Goal: Use online tool/utility: Utilize a website feature to perform a specific function

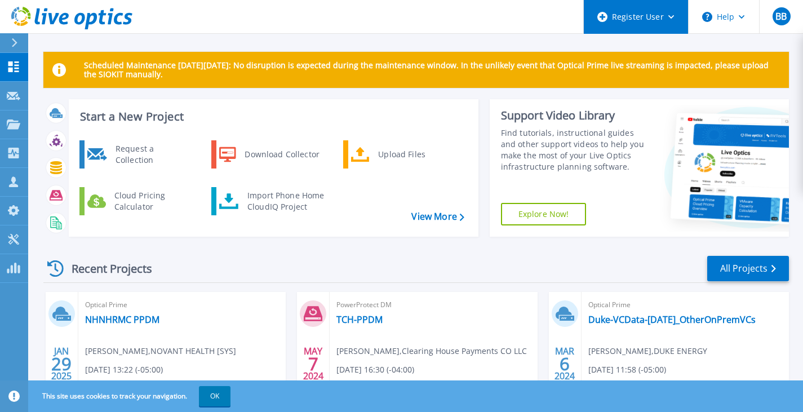
click at [678, 18] on div "Register User" at bounding box center [636, 17] width 104 height 34
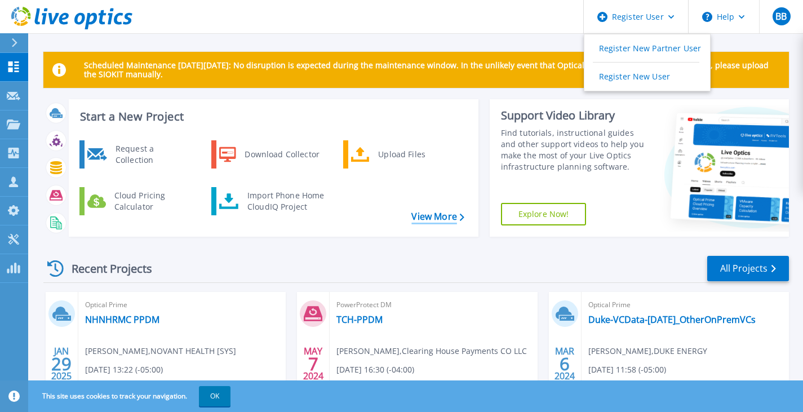
click at [444, 211] on link "View More" at bounding box center [438, 216] width 52 height 11
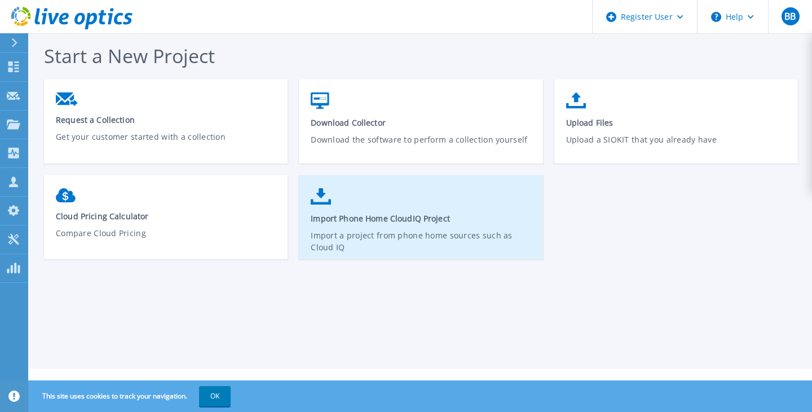
click at [318, 195] on icon at bounding box center [321, 196] width 20 height 16
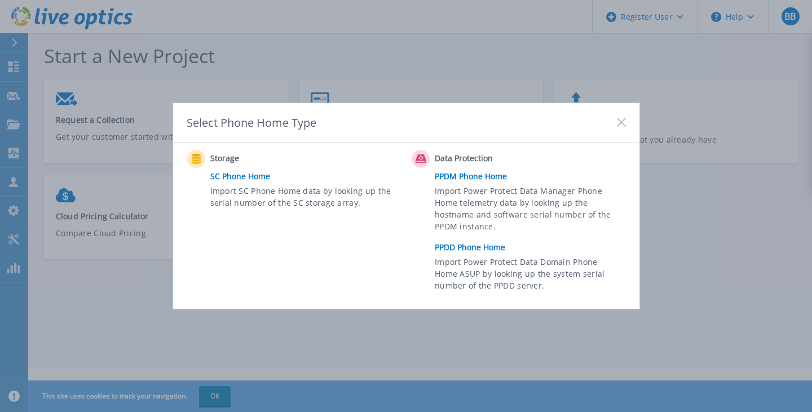
click at [492, 249] on link "PPDD Phone Home" at bounding box center [533, 247] width 196 height 17
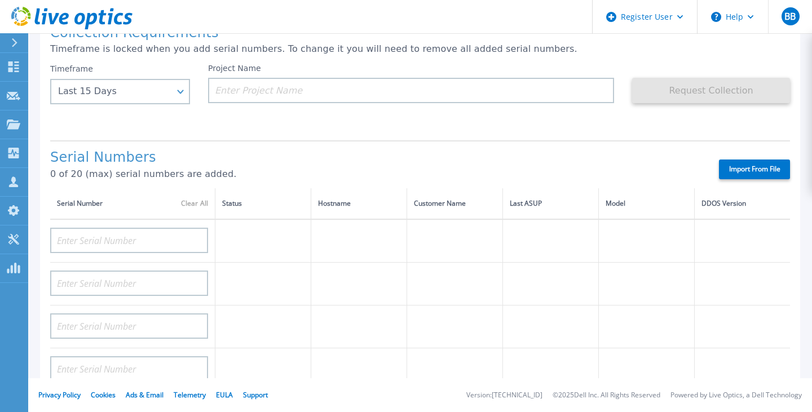
scroll to position [113, 0]
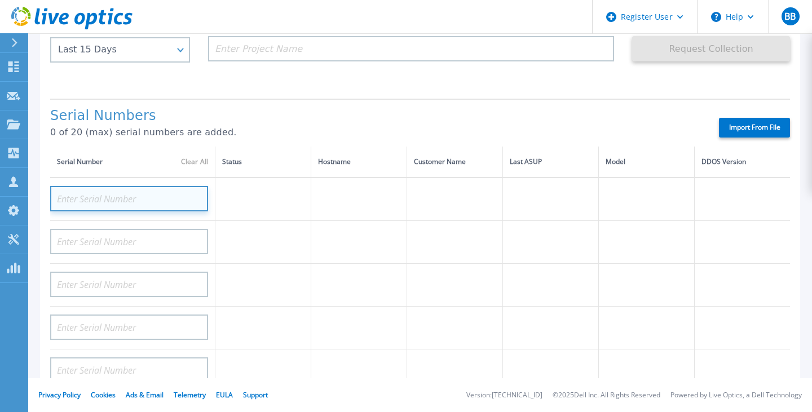
click at [122, 200] on input at bounding box center [129, 198] width 158 height 25
paste input "APX00234502140"
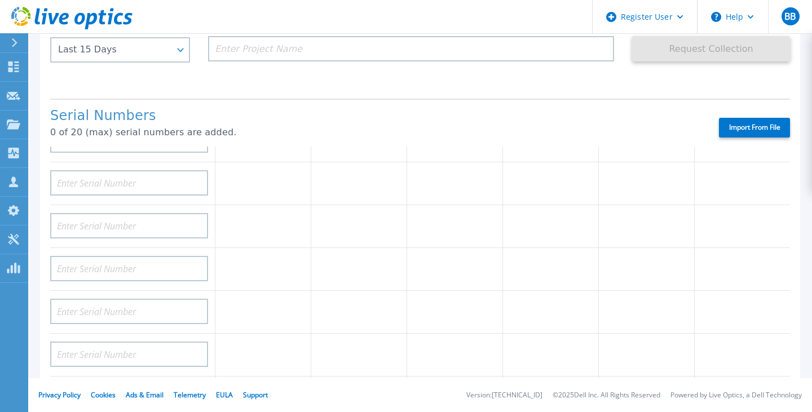
scroll to position [0, 0]
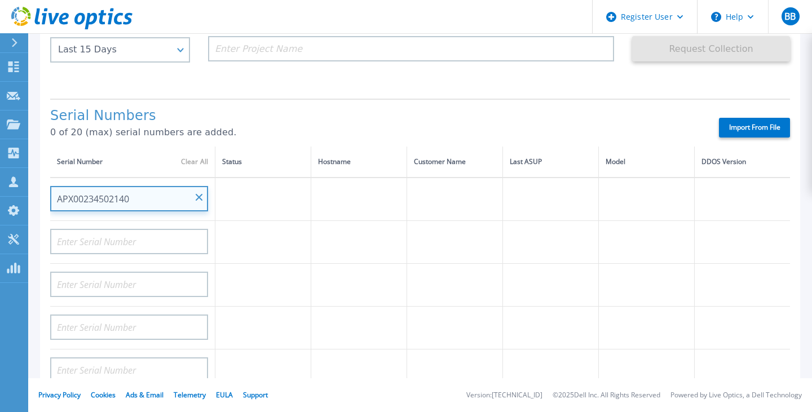
type input "APX00234502140"
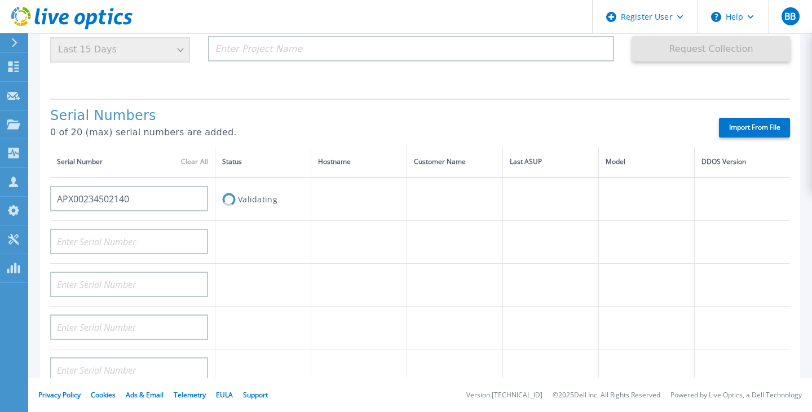
click at [763, 123] on label "Import From File" at bounding box center [754, 128] width 71 height 20
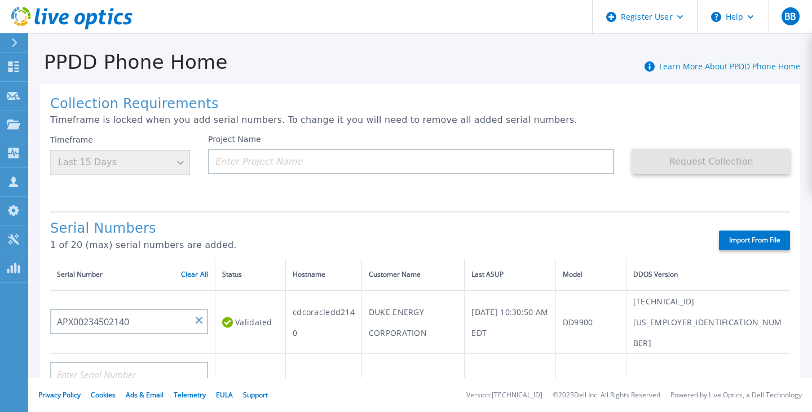
click at [745, 244] on label "Import From File" at bounding box center [754, 241] width 71 height 20
click at [0, 0] on input "Import From File" at bounding box center [0, 0] width 0 height 0
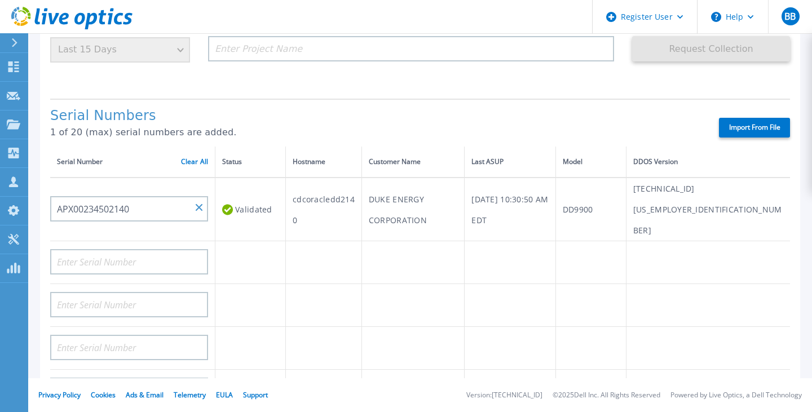
click at [257, 199] on div "Validated" at bounding box center [250, 209] width 56 height 21
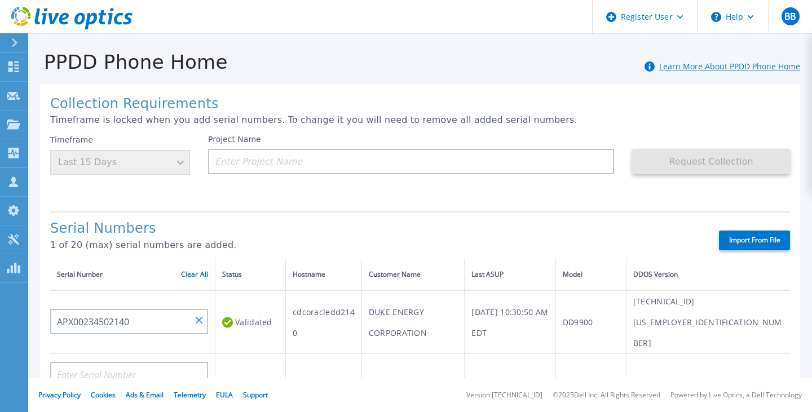
click at [704, 67] on link "Learn More About PPDD Phone Home" at bounding box center [729, 66] width 141 height 11
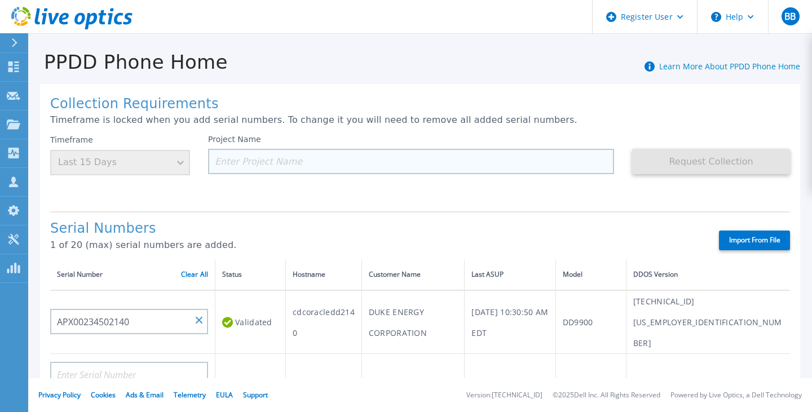
click at [258, 162] on input at bounding box center [411, 161] width 406 height 25
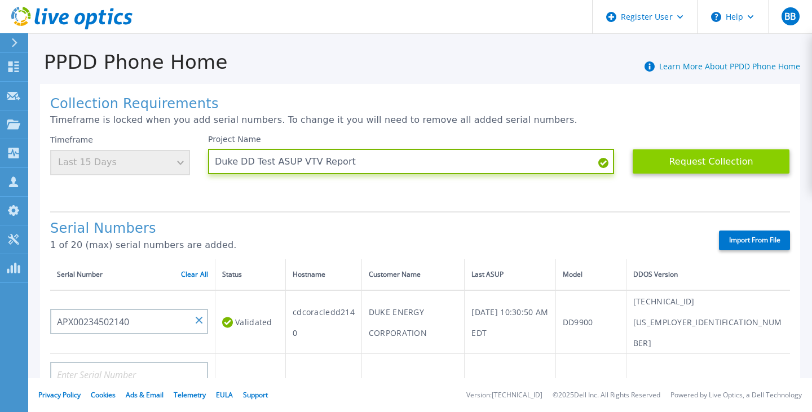
type input "Duke DD Test ASUP VTV Report"
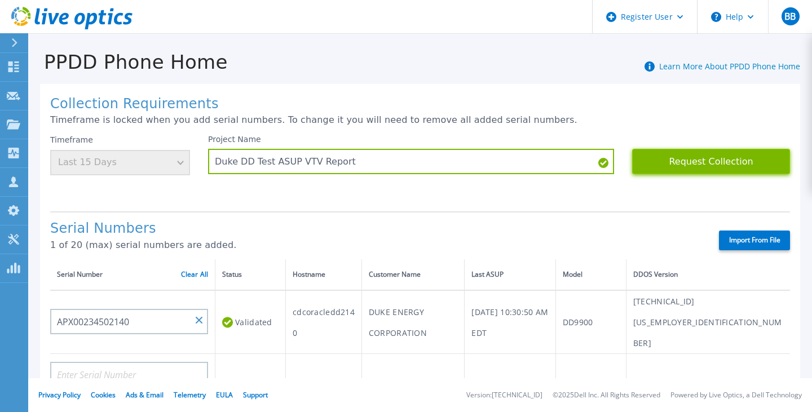
click at [663, 161] on button "Request Collection" at bounding box center [711, 161] width 158 height 25
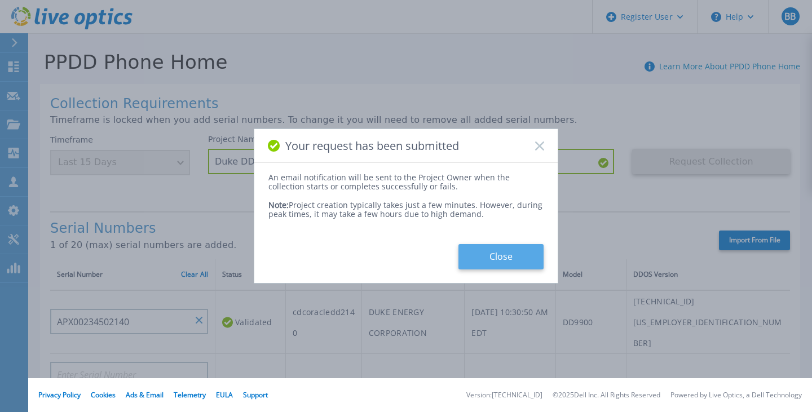
click at [509, 257] on button "Close" at bounding box center [500, 256] width 85 height 25
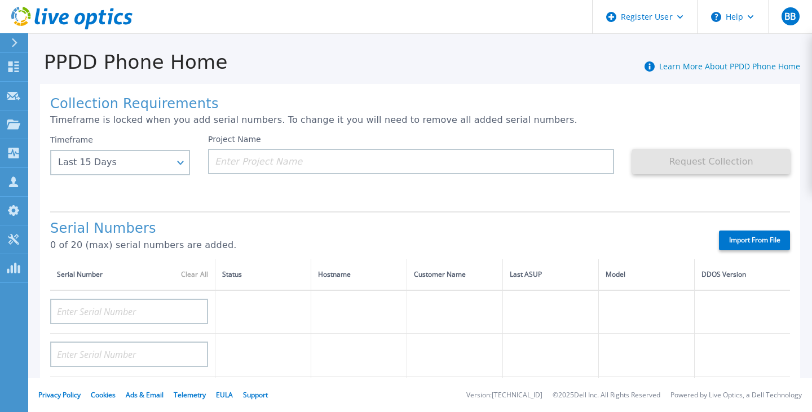
click at [17, 42] on icon at bounding box center [15, 42] width 6 height 9
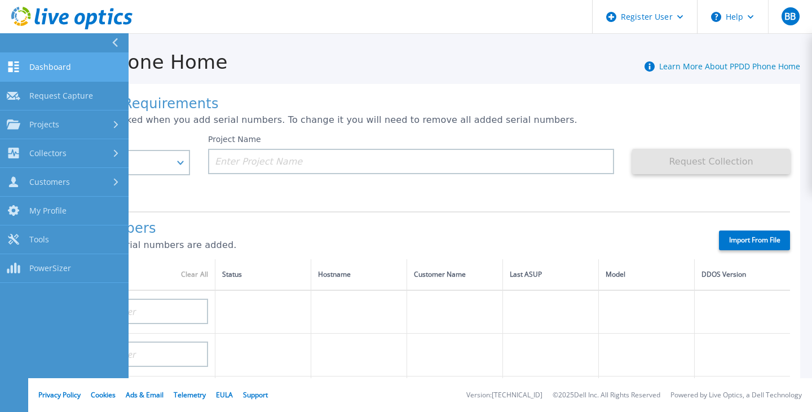
drag, startPoint x: 37, startPoint y: 60, endPoint x: 72, endPoint y: 61, distance: 35.0
click at [37, 60] on link "Dashboard Dashboard" at bounding box center [64, 67] width 129 height 29
